Goal: Transaction & Acquisition: Purchase product/service

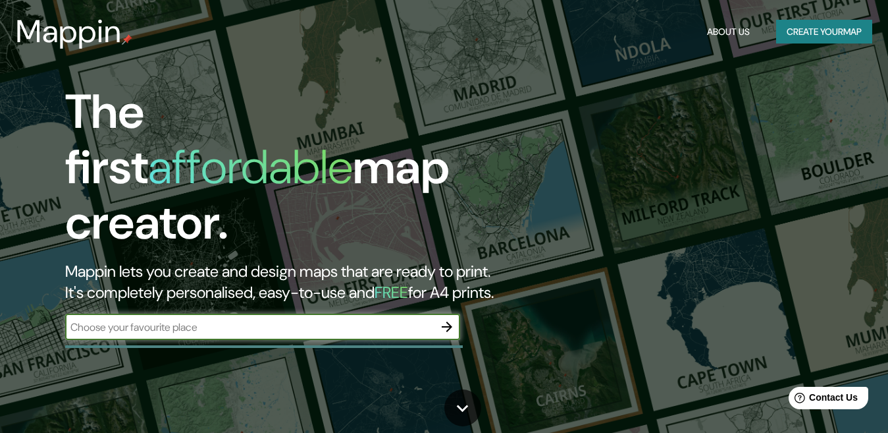
click at [361, 319] on input "text" at bounding box center [249, 326] width 369 height 15
type input "San Marcos"
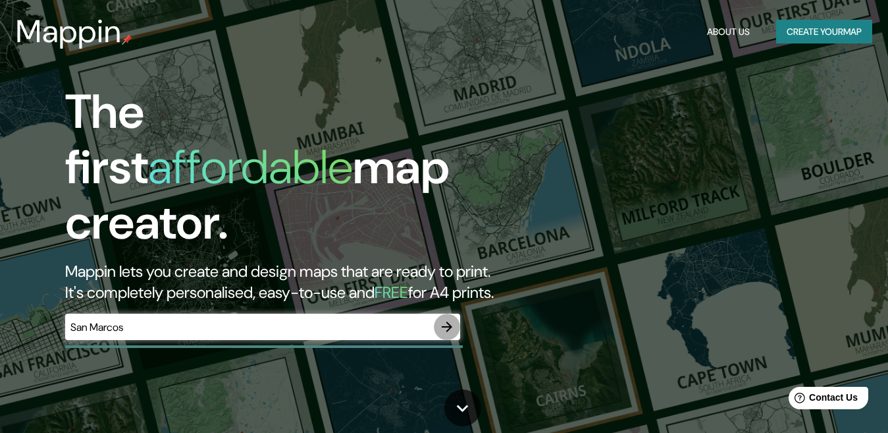
click at [446, 319] on icon "button" at bounding box center [447, 327] width 16 height 16
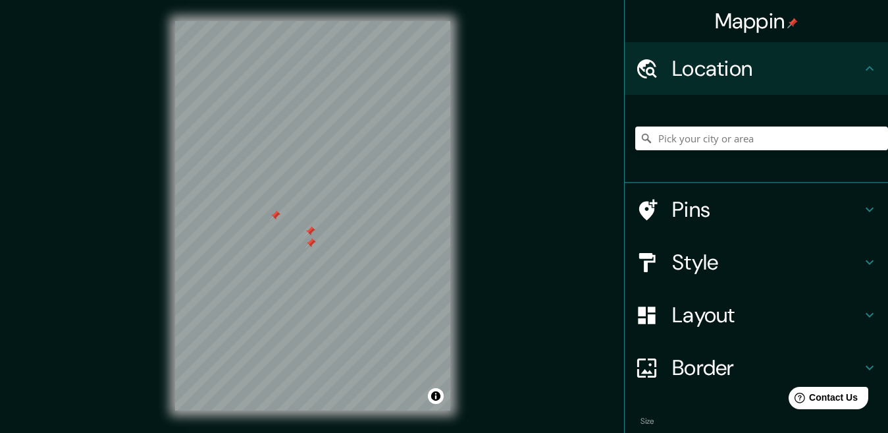
click at [523, 237] on div "Mappin Location Pins Style Layout Border Choose a border. Hint : you can make l…" at bounding box center [444, 226] width 888 height 452
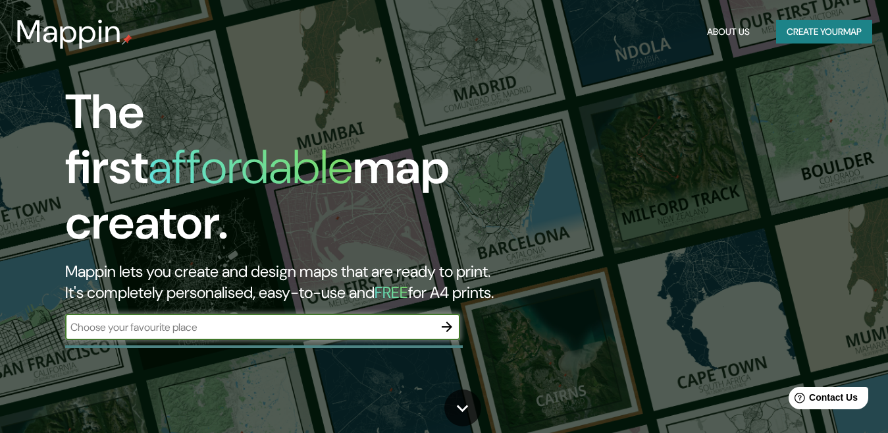
click at [271, 319] on input "text" at bounding box center [249, 326] width 369 height 15
type input "San Marcos"
click at [446, 319] on icon "button" at bounding box center [447, 327] width 16 height 16
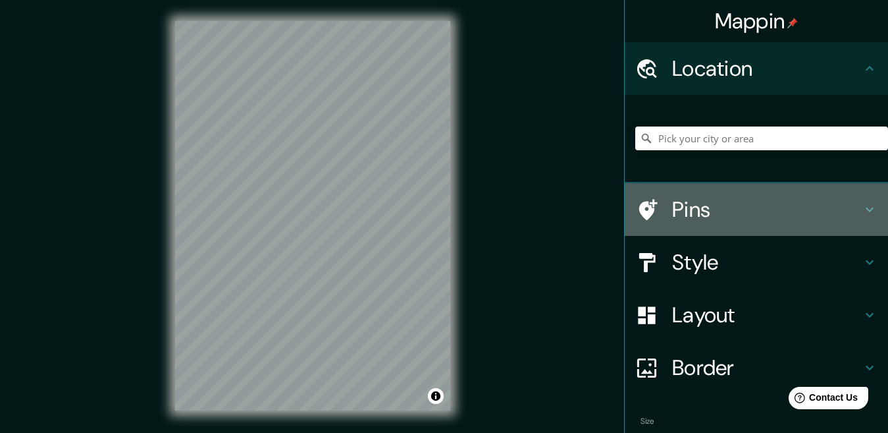
click at [693, 203] on h4 "Pins" at bounding box center [767, 209] width 190 height 26
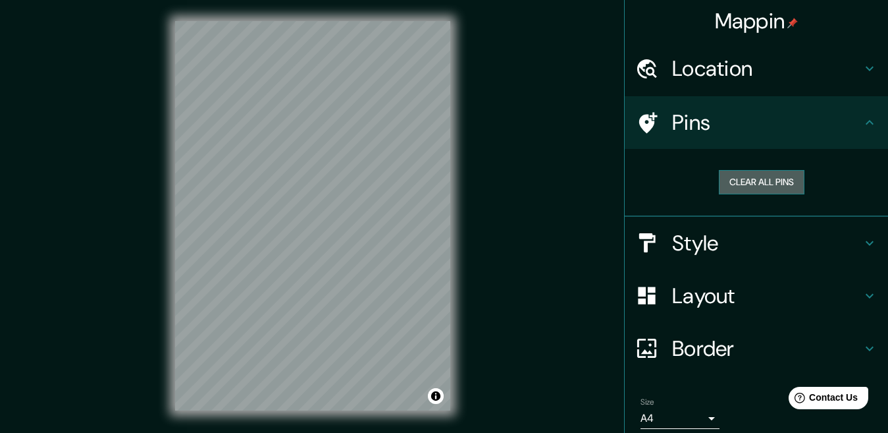
click at [737, 179] on button "Clear all pins" at bounding box center [762, 182] width 86 height 24
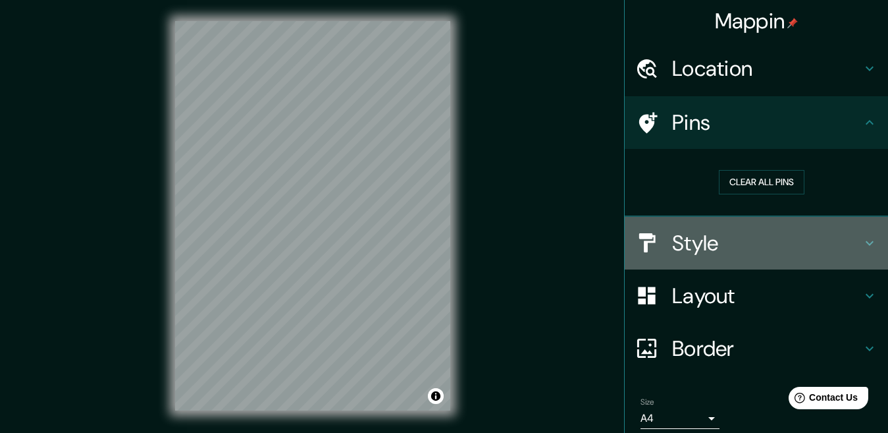
click at [708, 248] on h4 "Style" at bounding box center [767, 243] width 190 height 26
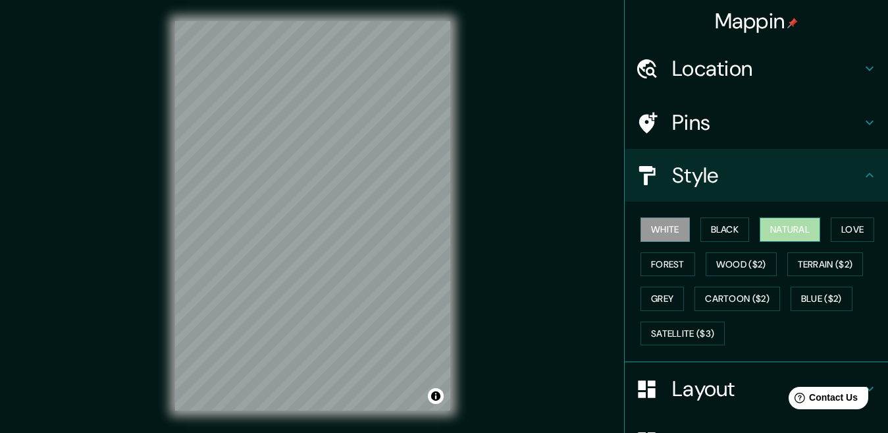
click at [768, 230] on button "Natural" at bounding box center [790, 229] width 61 height 24
click at [525, 192] on div "Mappin Location Pins Style [PERSON_NAME] Black Natural Love Forest [PERSON_NAME…" at bounding box center [444, 226] width 888 height 452
drag, startPoint x: 685, startPoint y: 49, endPoint x: 687, endPoint y: 80, distance: 31.0
click at [685, 52] on div "Location" at bounding box center [756, 68] width 263 height 53
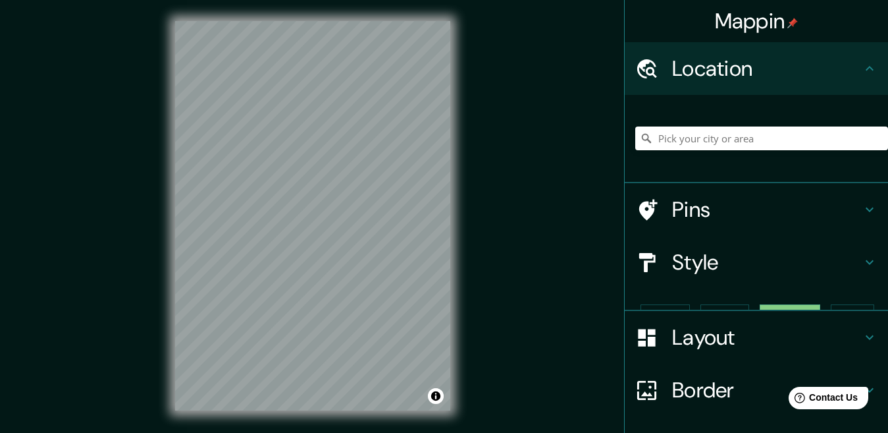
click at [687, 82] on h4 "Location" at bounding box center [767, 68] width 190 height 26
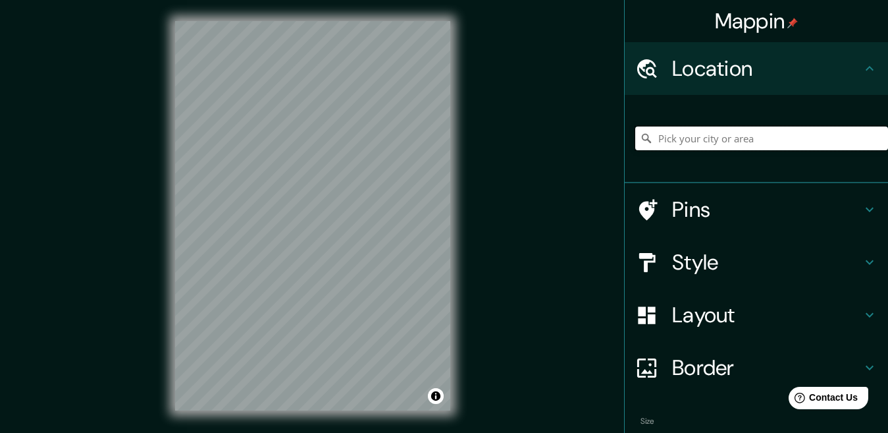
click at [700, 141] on input "Pick your city or area" at bounding box center [761, 138] width 253 height 24
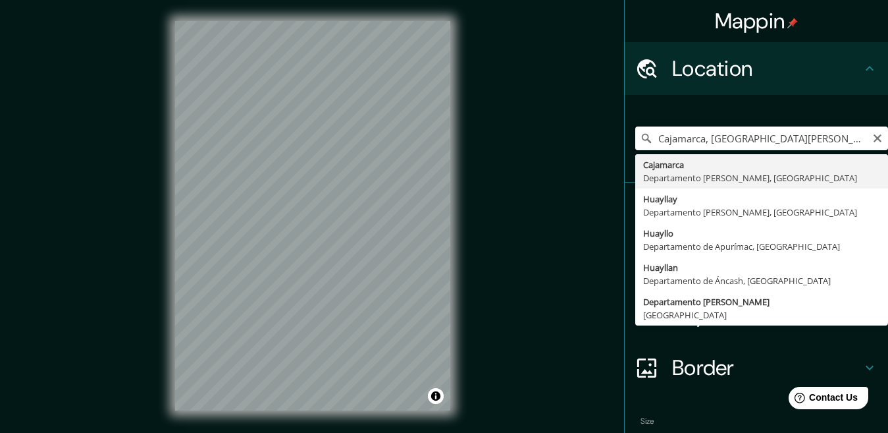
click at [851, 142] on input "Cajamarca, [GEOGRAPHIC_DATA][PERSON_NAME], [GEOGRAPHIC_DATA]" at bounding box center [761, 138] width 253 height 24
type input "Cajamarca, [GEOGRAPHIC_DATA][PERSON_NAME], [GEOGRAPHIC_DATA]"
click at [874, 136] on icon "Clear" at bounding box center [878, 138] width 8 height 8
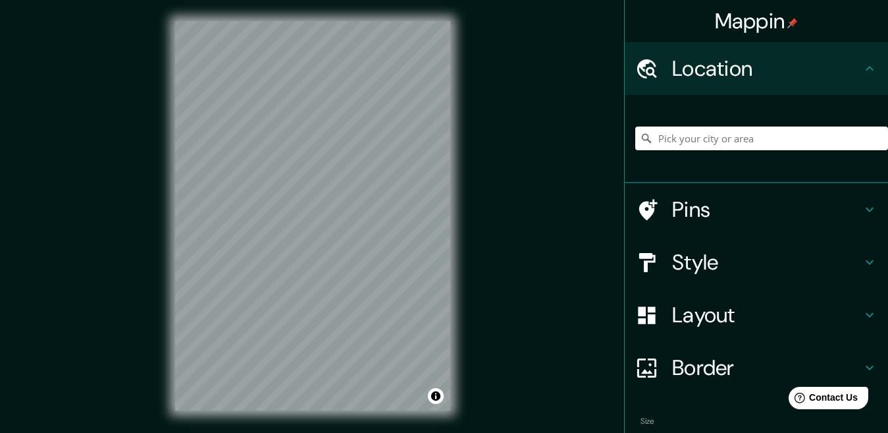
click at [803, 140] on input "Pick your city or area" at bounding box center [761, 138] width 253 height 24
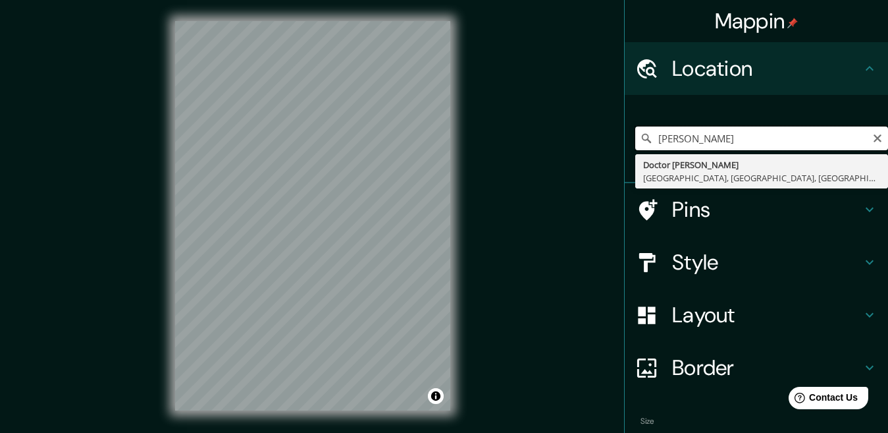
click at [761, 134] on input "[PERSON_NAME]" at bounding box center [761, 138] width 253 height 24
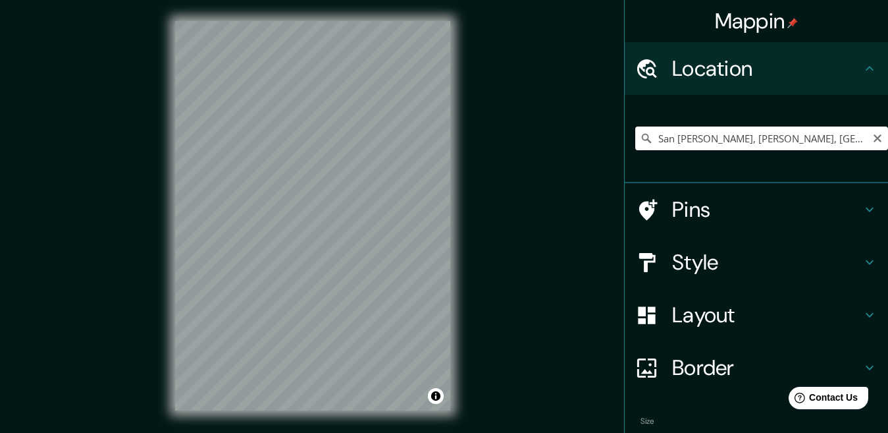
click at [830, 145] on input "San [PERSON_NAME], [PERSON_NAME], [GEOGRAPHIC_DATA][PERSON_NAME], [GEOGRAPHIC_D…" at bounding box center [761, 138] width 253 height 24
click at [853, 137] on input "San [PERSON_NAME], [PERSON_NAME], [GEOGRAPHIC_DATA][PERSON_NAME], [GEOGRAPHIC_D…" at bounding box center [761, 138] width 253 height 24
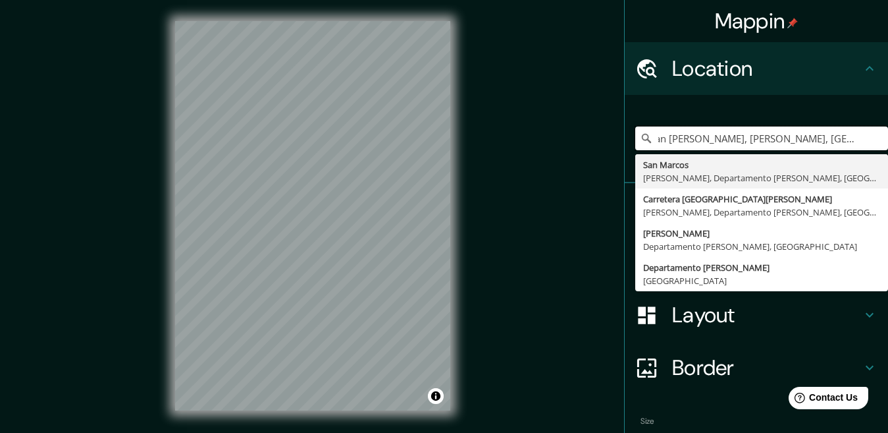
scroll to position [0, 79]
drag, startPoint x: 840, startPoint y: 147, endPoint x: 854, endPoint y: 137, distance: 17.0
click at [854, 137] on input "San [PERSON_NAME], [PERSON_NAME], [GEOGRAPHIC_DATA][PERSON_NAME], [GEOGRAPHIC_D…" at bounding box center [761, 138] width 253 height 24
click at [853, 140] on input "San [PERSON_NAME], [PERSON_NAME], [GEOGRAPHIC_DATA][PERSON_NAME], [GEOGRAPHIC_D…" at bounding box center [761, 138] width 253 height 24
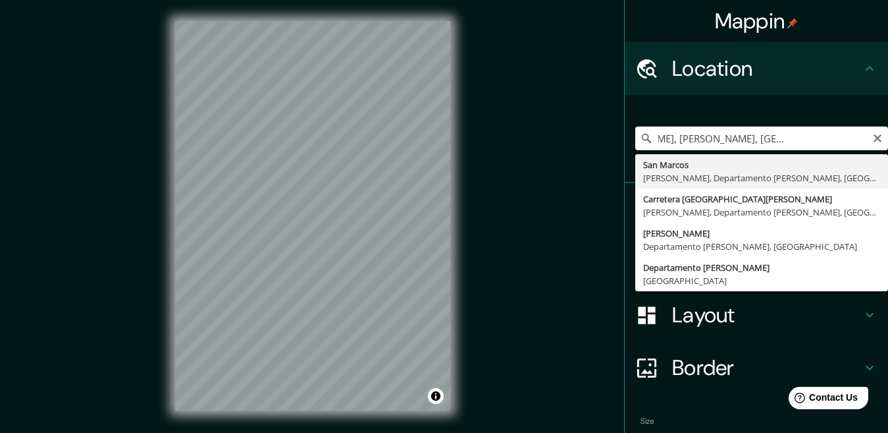
click at [853, 140] on input "San [PERSON_NAME], [PERSON_NAME], [GEOGRAPHIC_DATA][PERSON_NAME], [GEOGRAPHIC_D…" at bounding box center [761, 138] width 253 height 24
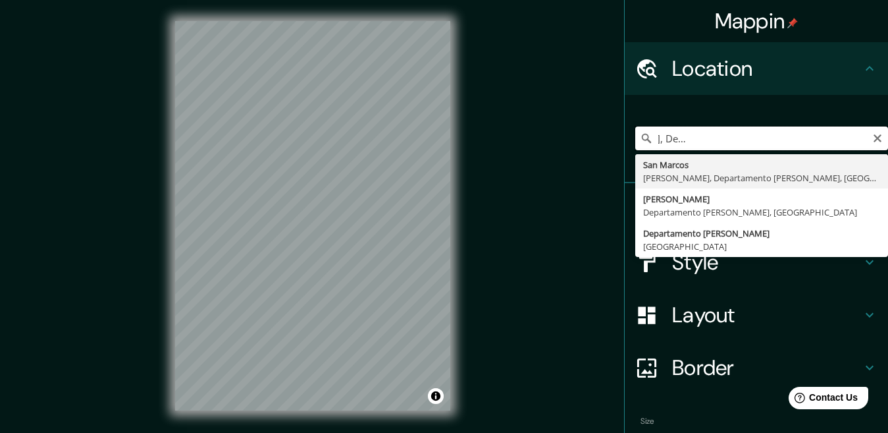
scroll to position [0, 180]
type input "San [PERSON_NAME], [PERSON_NAME], [GEOGRAPHIC_DATA][PERSON_NAME], [GEOGRAPHIC_D…"
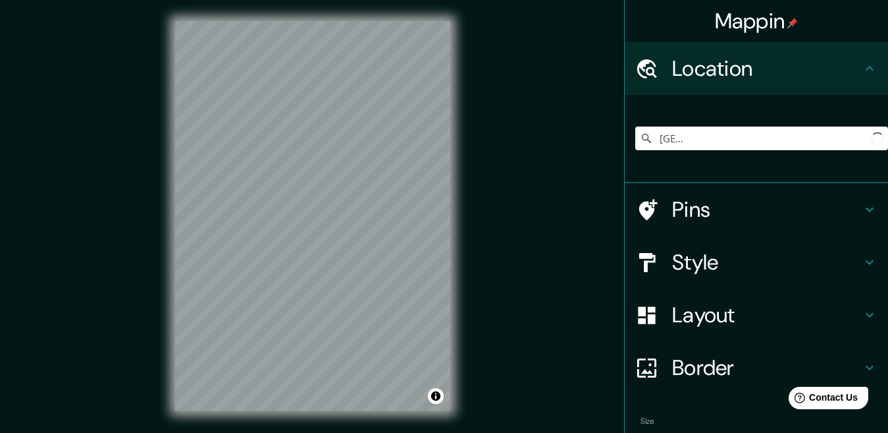
scroll to position [0, 0]
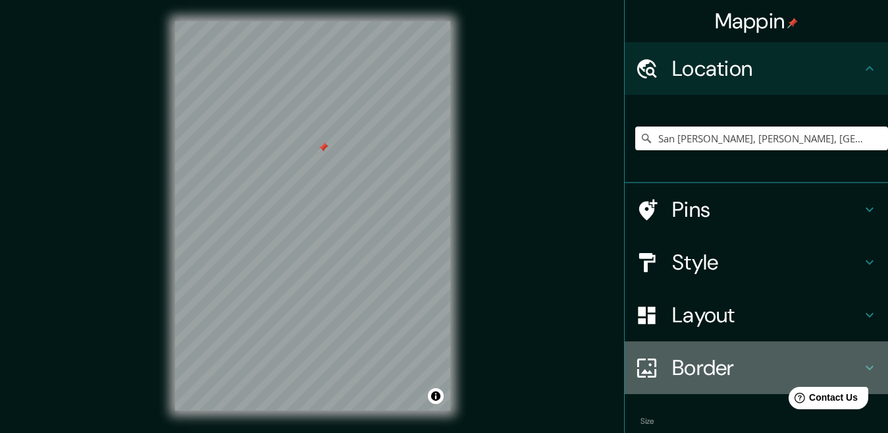
click at [745, 370] on h4 "Border" at bounding box center [767, 367] width 190 height 26
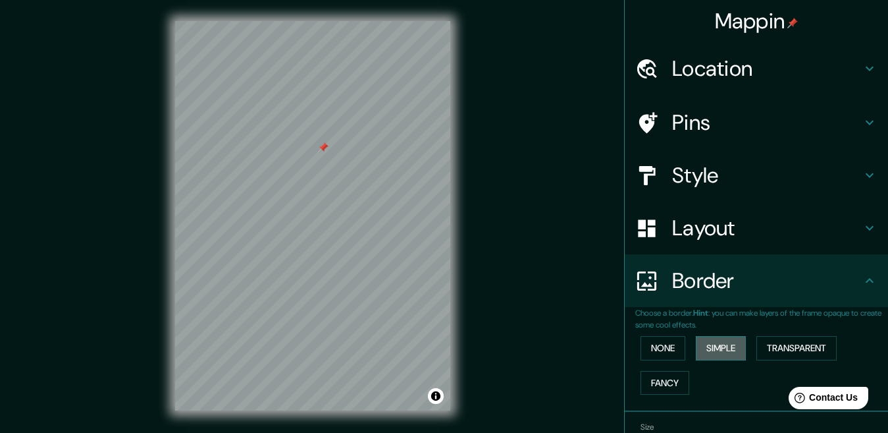
click at [706, 350] on button "Simple" at bounding box center [721, 348] width 50 height 24
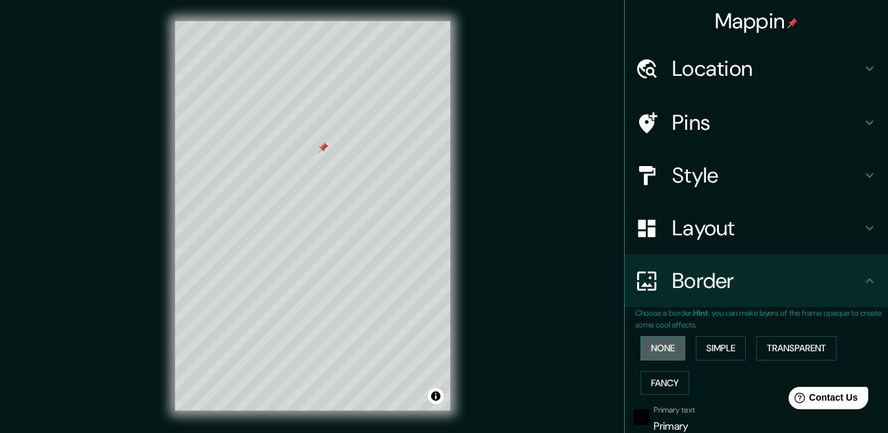
click at [655, 343] on button "None" at bounding box center [663, 348] width 45 height 24
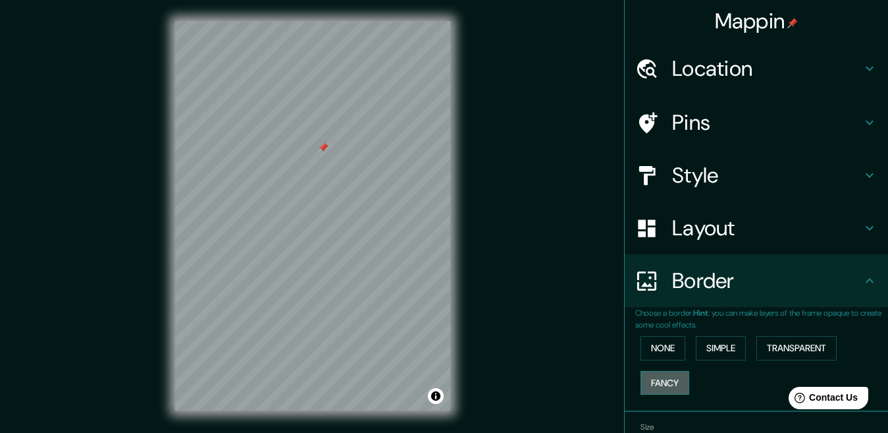
click at [659, 380] on button "Fancy" at bounding box center [665, 383] width 49 height 24
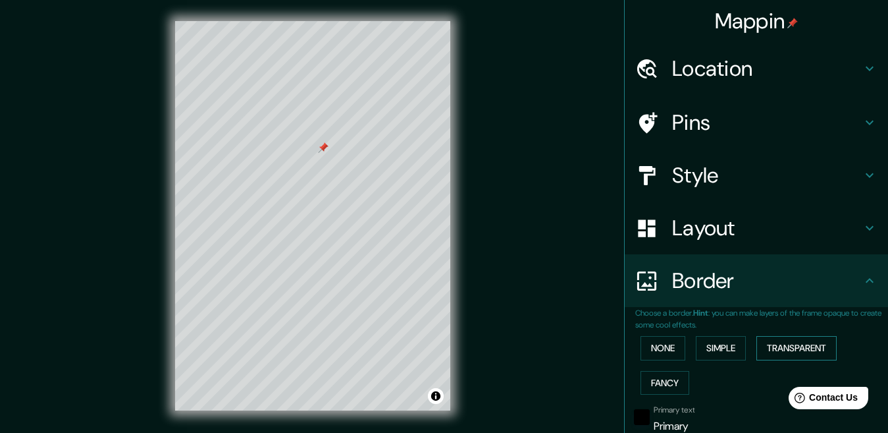
click at [771, 346] on button "Transparent" at bounding box center [797, 348] width 80 height 24
click at [652, 340] on button "None" at bounding box center [663, 348] width 45 height 24
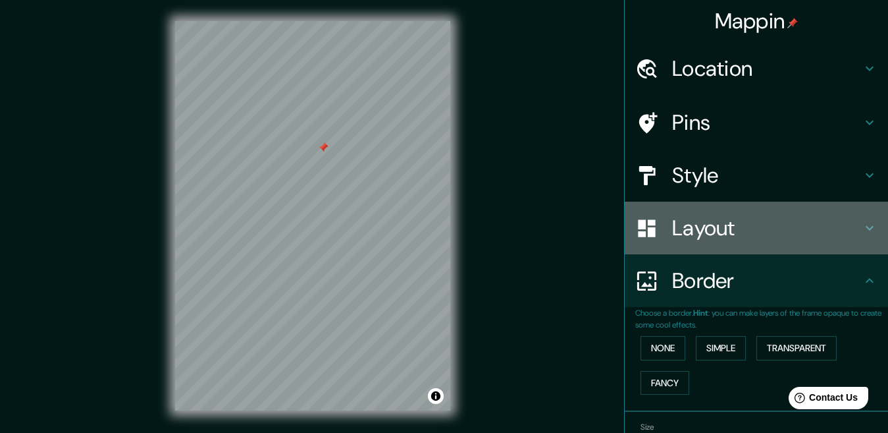
click at [710, 226] on h4 "Layout" at bounding box center [767, 228] width 190 height 26
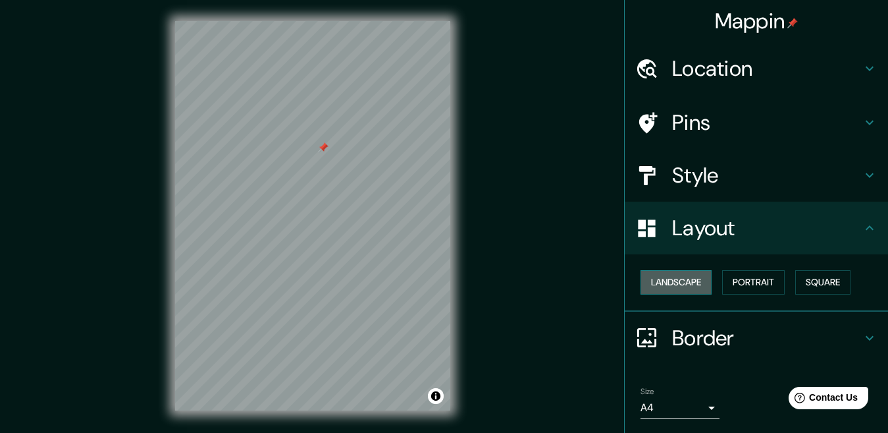
click at [674, 278] on button "Landscape" at bounding box center [676, 282] width 71 height 24
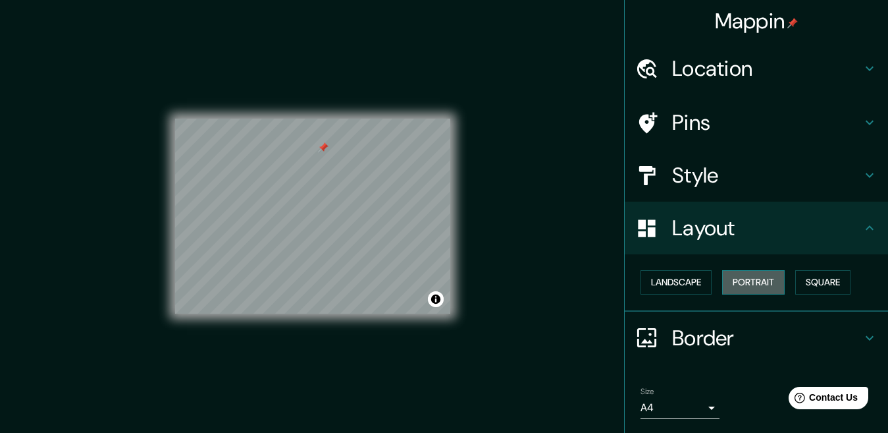
click at [730, 280] on button "Portrait" at bounding box center [753, 282] width 63 height 24
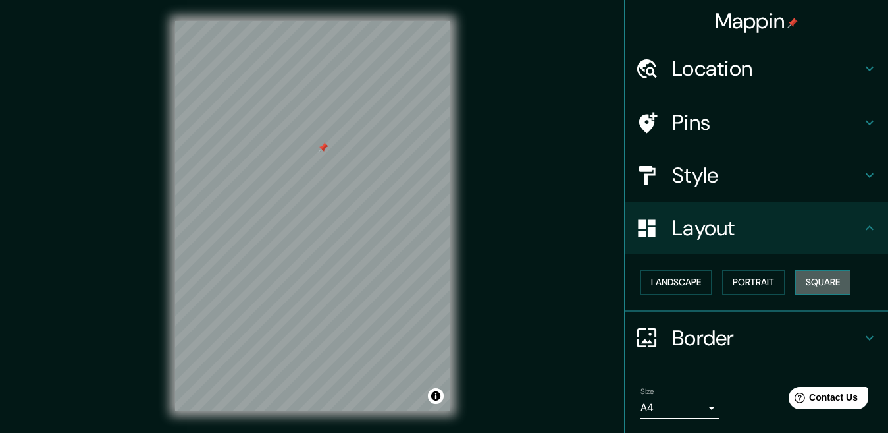
click at [802, 283] on button "Square" at bounding box center [822, 282] width 55 height 24
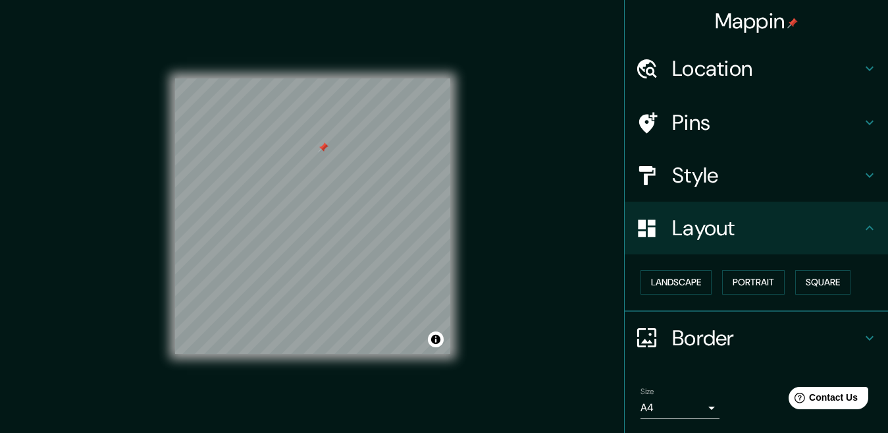
click at [793, 177] on h4 "Style" at bounding box center [767, 175] width 190 height 26
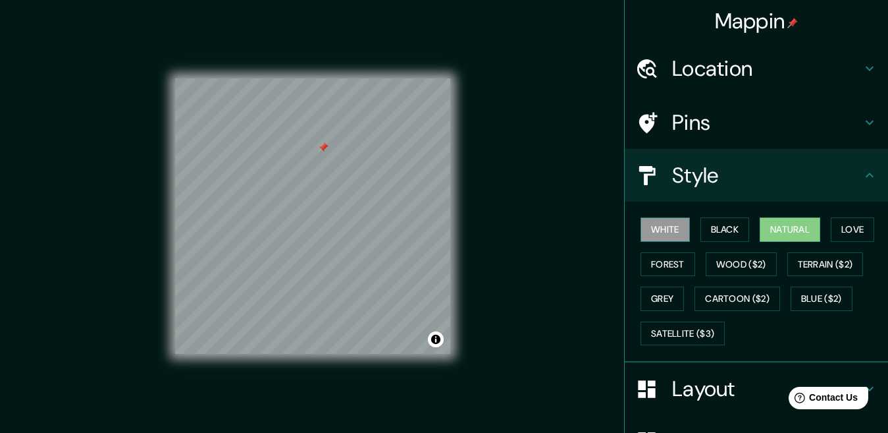
click at [654, 223] on button "White" at bounding box center [665, 229] width 49 height 24
click at [703, 225] on button "Black" at bounding box center [725, 229] width 49 height 24
click at [766, 232] on button "Natural" at bounding box center [790, 229] width 61 height 24
click at [851, 228] on button "Love" at bounding box center [852, 229] width 43 height 24
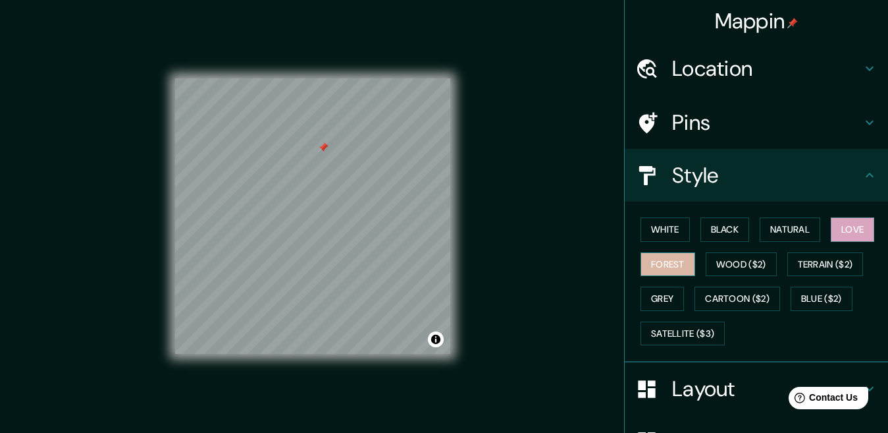
click at [647, 257] on button "Forest" at bounding box center [668, 264] width 55 height 24
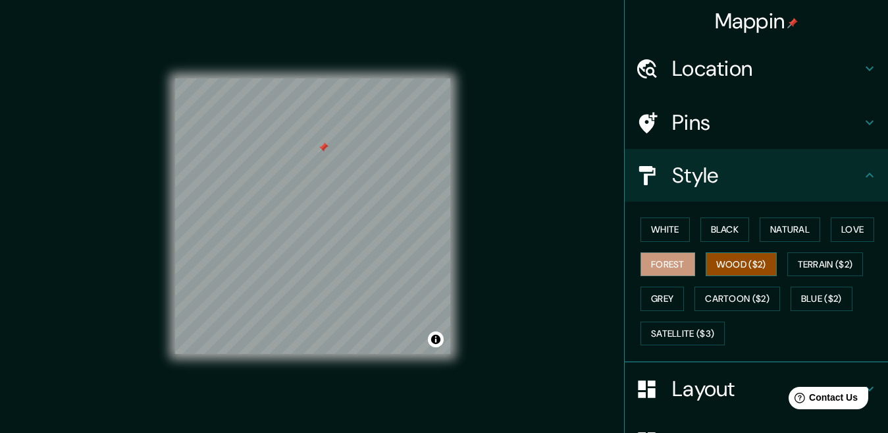
click at [740, 261] on button "Wood ($2)" at bounding box center [741, 264] width 71 height 24
click at [806, 263] on button "Terrain ($2)" at bounding box center [825, 264] width 76 height 24
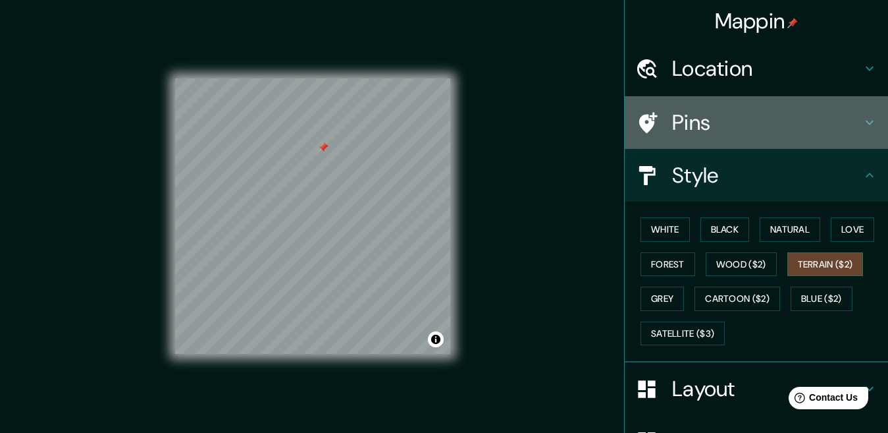
click at [730, 124] on h4 "Pins" at bounding box center [767, 122] width 190 height 26
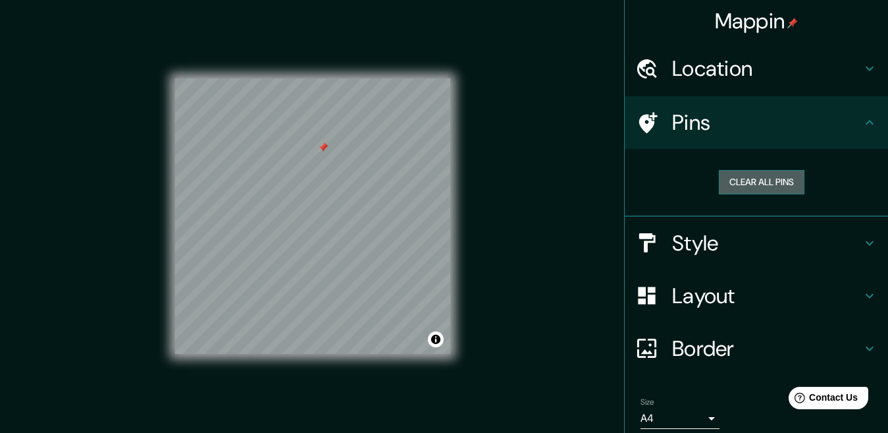
click at [760, 176] on button "Clear all pins" at bounding box center [762, 182] width 86 height 24
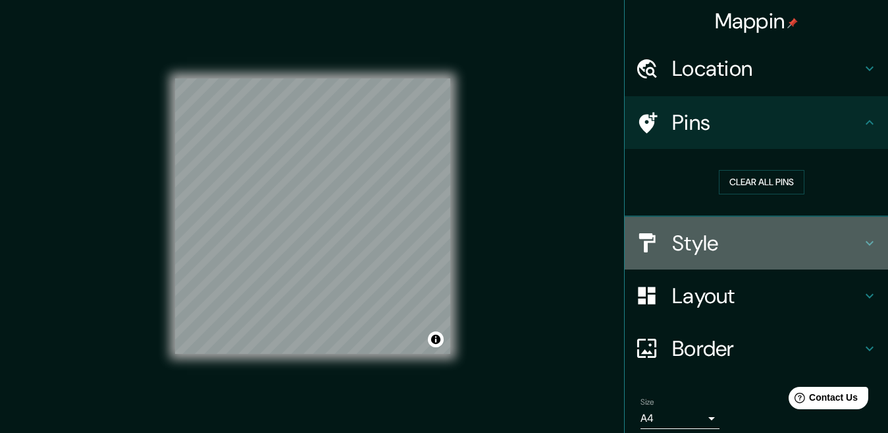
click at [733, 232] on h4 "Style" at bounding box center [767, 243] width 190 height 26
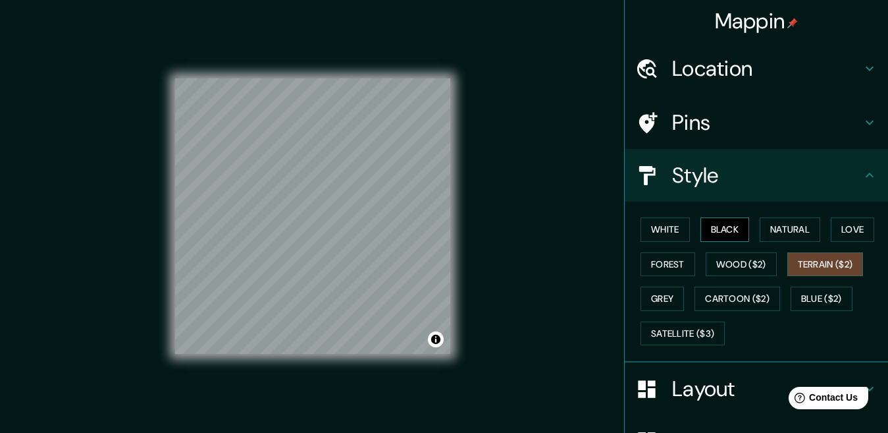
click at [706, 223] on button "Black" at bounding box center [725, 229] width 49 height 24
click at [777, 226] on button "Natural" at bounding box center [790, 229] width 61 height 24
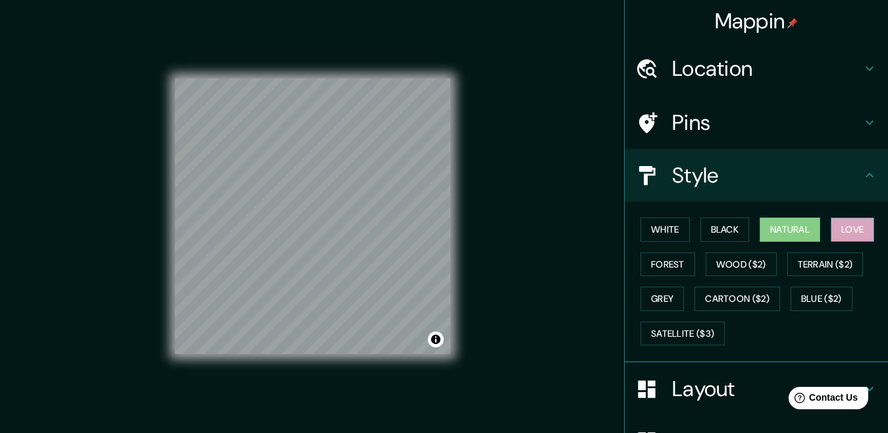
click at [855, 229] on button "Love" at bounding box center [852, 229] width 43 height 24
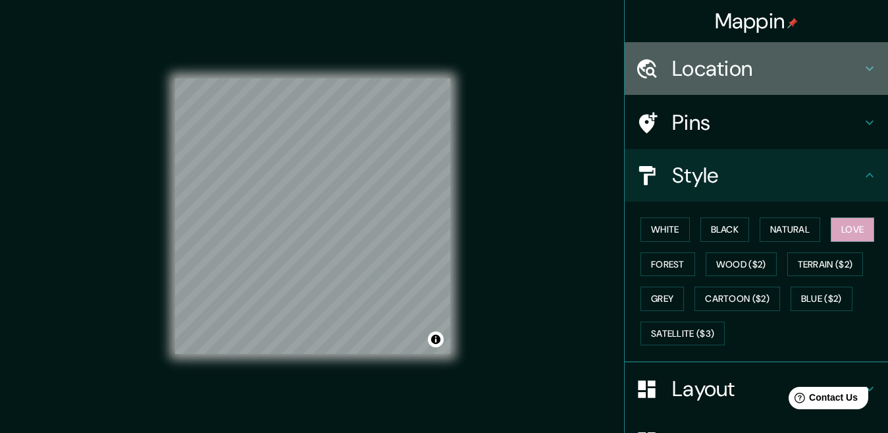
click at [773, 72] on h4 "Location" at bounding box center [767, 68] width 190 height 26
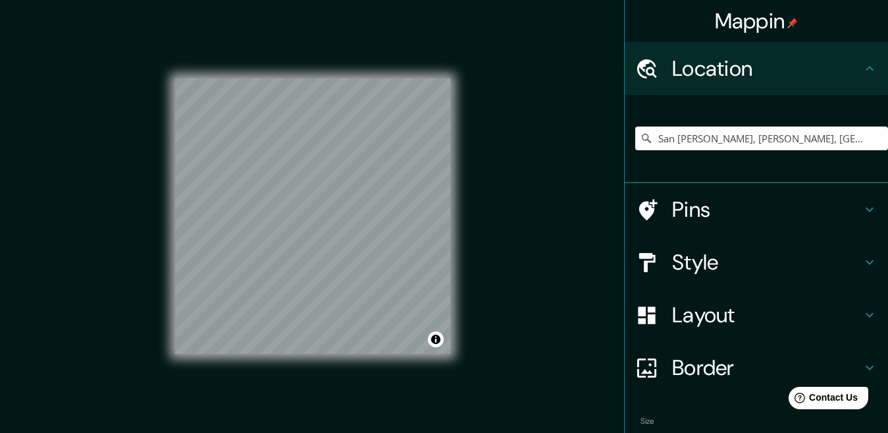
click at [508, 59] on div "Mappin Location [GEOGRAPHIC_DATA][PERSON_NAME], [PERSON_NAME], [GEOGRAPHIC_DATA…" at bounding box center [444, 226] width 888 height 452
click at [560, 39] on div "Mappin Location [GEOGRAPHIC_DATA][PERSON_NAME], [PERSON_NAME], [GEOGRAPHIC_DATA…" at bounding box center [444, 226] width 888 height 452
click at [440, 344] on button "Toggle attribution" at bounding box center [436, 339] width 16 height 16
click at [359, 432] on html "Mappin Location [GEOGRAPHIC_DATA][PERSON_NAME], [PERSON_NAME], [GEOGRAPHIC_DATA…" at bounding box center [444, 216] width 888 height 433
click at [402, 333] on div "© Mapbox © OpenStreetMap Improve this map" at bounding box center [312, 215] width 275 height 275
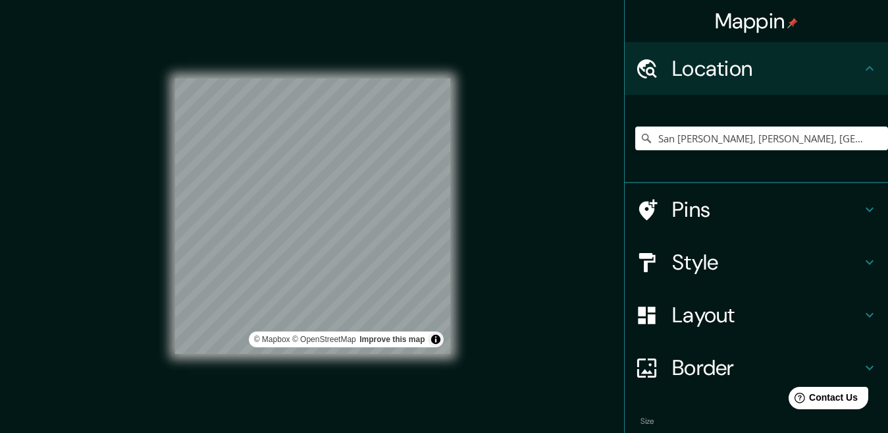
click at [448, 377] on div "© Mapbox © OpenStreetMap Improve this map" at bounding box center [312, 215] width 275 height 389
click at [321, 334] on div "© Mapbox © OpenStreetMap Improve this map" at bounding box center [312, 215] width 275 height 275
click at [167, 366] on div "© Mapbox © OpenStreetMap Improve this map" at bounding box center [312, 215] width 317 height 431
click at [574, 0] on html "Mappin Location [GEOGRAPHIC_DATA][PERSON_NAME], [PERSON_NAME], [GEOGRAPHIC_DATA…" at bounding box center [444, 216] width 888 height 433
click at [520, 93] on div "Mappin Location [GEOGRAPHIC_DATA][PERSON_NAME], [PERSON_NAME], [GEOGRAPHIC_DATA…" at bounding box center [444, 226] width 888 height 452
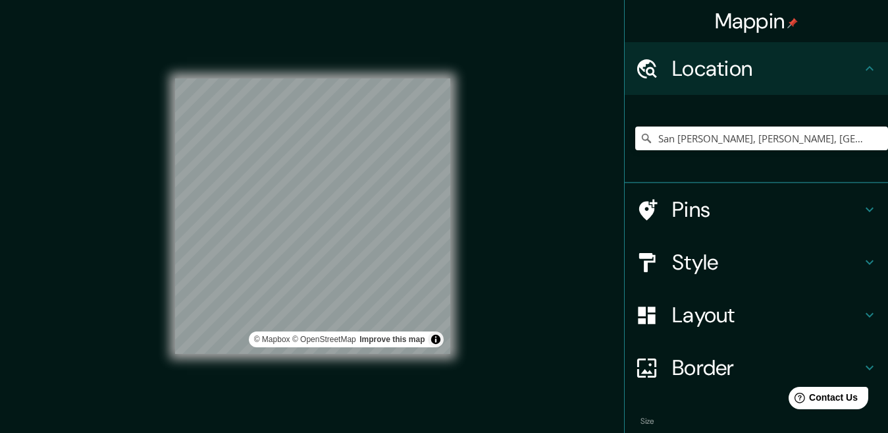
click at [148, 215] on div "Mappin Location [GEOGRAPHIC_DATA][PERSON_NAME], [PERSON_NAME], [GEOGRAPHIC_DATA…" at bounding box center [444, 226] width 888 height 452
click at [613, 432] on html "Mappin Location [GEOGRAPHIC_DATA][PERSON_NAME], [PERSON_NAME], [GEOGRAPHIC_DATA…" at bounding box center [444, 216] width 888 height 433
click at [428, 390] on div "© Mapbox © OpenStreetMap Improve this map" at bounding box center [312, 215] width 275 height 389
click at [339, 363] on div "© Mapbox © OpenStreetMap Improve this map" at bounding box center [312, 215] width 275 height 389
click at [320, 356] on div "© Mapbox © OpenStreetMap Improve this map" at bounding box center [312, 215] width 275 height 389
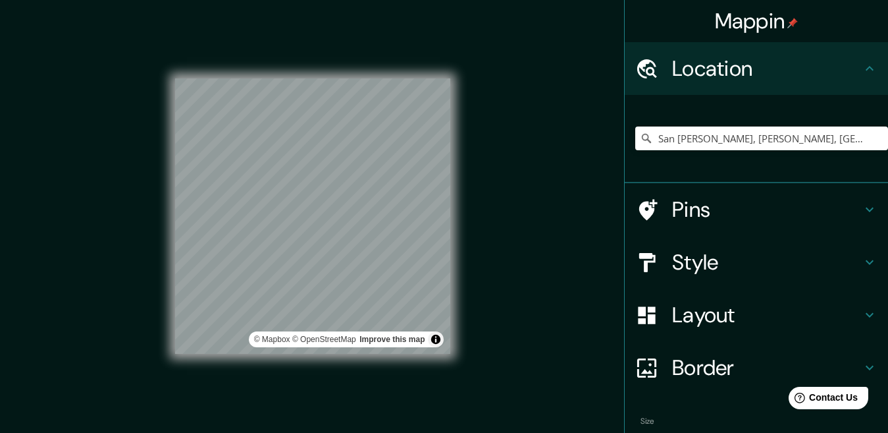
click at [371, 371] on div "© Mapbox © OpenStreetMap Improve this map" at bounding box center [312, 215] width 275 height 389
click at [365, 394] on div "© Mapbox © OpenStreetMap Improve this map" at bounding box center [312, 215] width 275 height 389
drag, startPoint x: 158, startPoint y: 178, endPoint x: 171, endPoint y: 170, distance: 15.2
click at [159, 179] on div "Mappin Location [GEOGRAPHIC_DATA][PERSON_NAME], [PERSON_NAME], [GEOGRAPHIC_DATA…" at bounding box center [444, 226] width 888 height 452
click at [171, 170] on div "© Mapbox © OpenStreetMap Improve this map" at bounding box center [312, 215] width 317 height 431
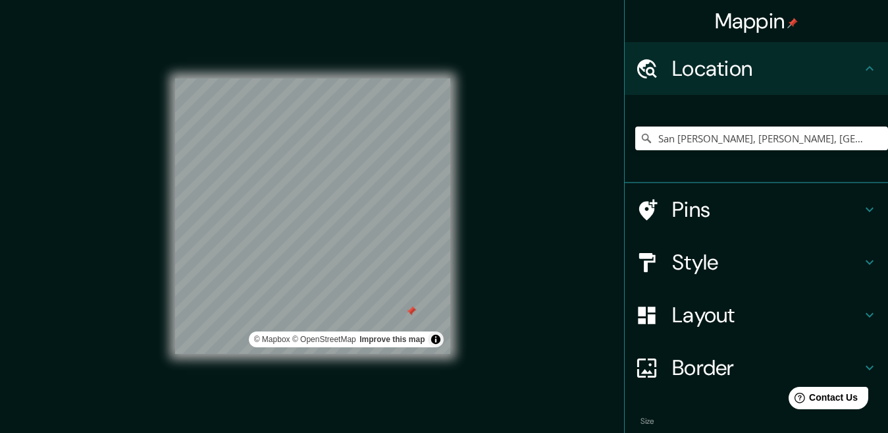
click at [364, 333] on div "© Mapbox © OpenStreetMap Improve this map" at bounding box center [312, 215] width 275 height 275
click at [294, 255] on div "© Mapbox © OpenStreetMap Improve this map" at bounding box center [312, 215] width 317 height 431
drag, startPoint x: 169, startPoint y: 155, endPoint x: 304, endPoint y: 333, distance: 224.1
click at [304, 333] on div "© Mapbox © OpenStreetMap Improve this map" at bounding box center [312, 215] width 275 height 275
click at [312, 377] on div "© Mapbox © OpenStreetMap Improve this map" at bounding box center [312, 215] width 275 height 389
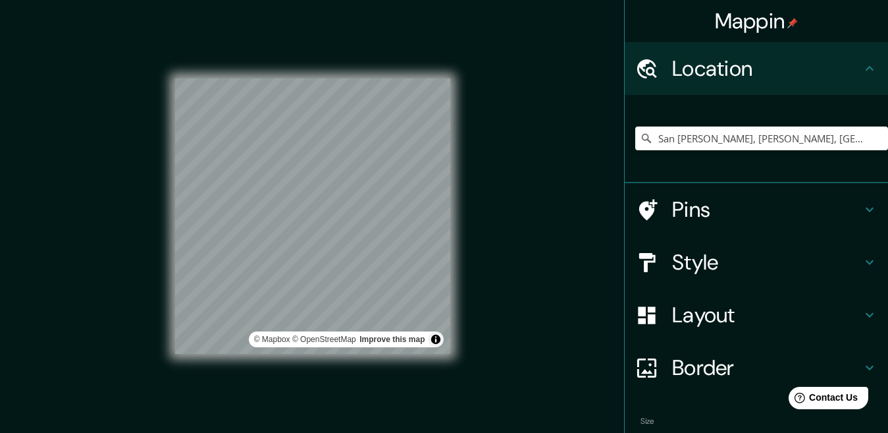
click at [307, 354] on div "© Mapbox © OpenStreetMap Improve this map" at bounding box center [312, 215] width 275 height 389
click at [350, 382] on div "© Mapbox © OpenStreetMap Improve this map" at bounding box center [312, 215] width 275 height 389
click at [353, 398] on div "© Mapbox © OpenStreetMap Improve this map" at bounding box center [312, 215] width 275 height 389
click at [344, 363] on div "© Mapbox © OpenStreetMap Improve this map" at bounding box center [312, 215] width 275 height 389
click at [414, 394] on div "© Mapbox © OpenStreetMap Improve this map" at bounding box center [312, 215] width 275 height 389
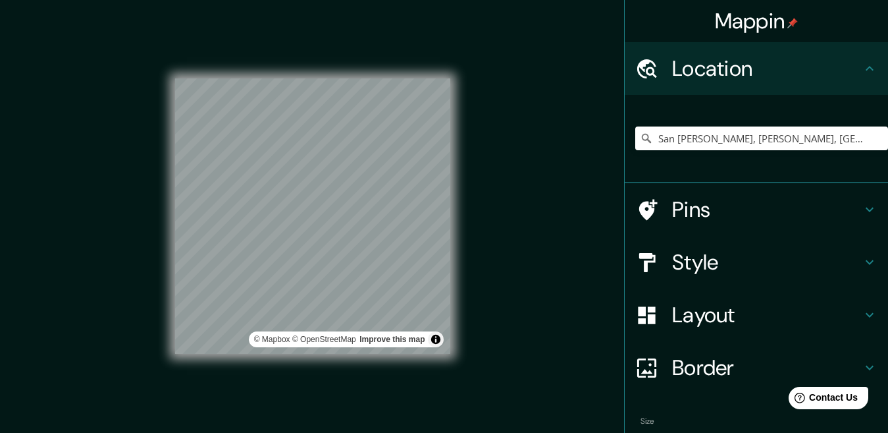
drag, startPoint x: 370, startPoint y: 391, endPoint x: 364, endPoint y: 369, distance: 22.5
click at [369, 385] on div "© Mapbox © OpenStreetMap Improve this map" at bounding box center [312, 215] width 275 height 389
click at [327, 335] on div "© Mapbox © OpenStreetMap Improve this map" at bounding box center [312, 215] width 275 height 275
